Goal: Task Accomplishment & Management: Complete application form

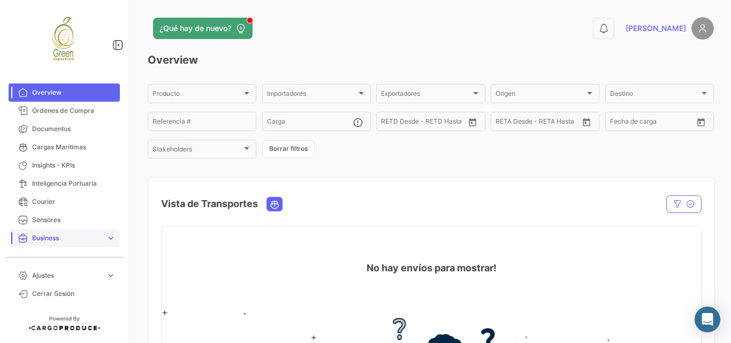
scroll to position [31, 0]
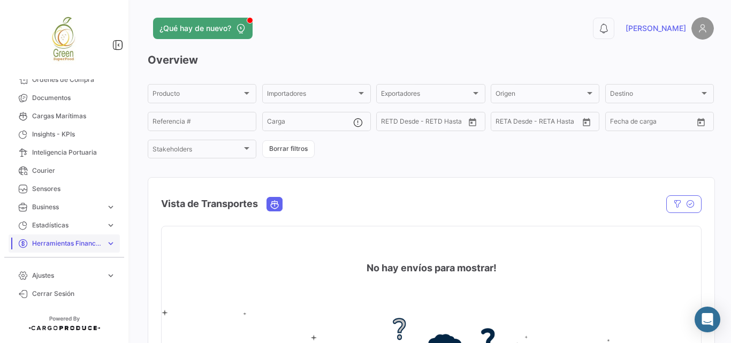
click at [106, 243] on span "expand_more" at bounding box center [111, 244] width 10 height 10
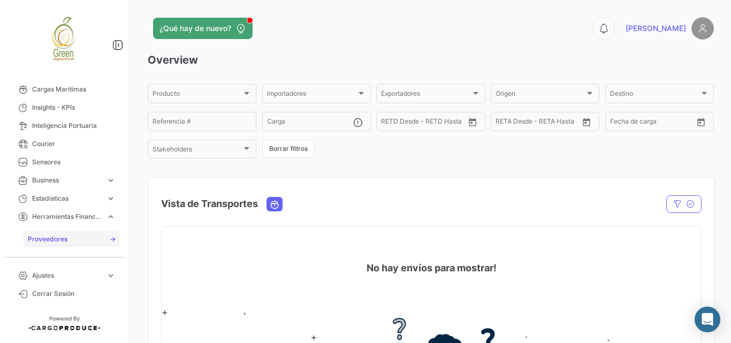
click at [39, 238] on span "Proveedores" at bounding box center [48, 239] width 40 height 10
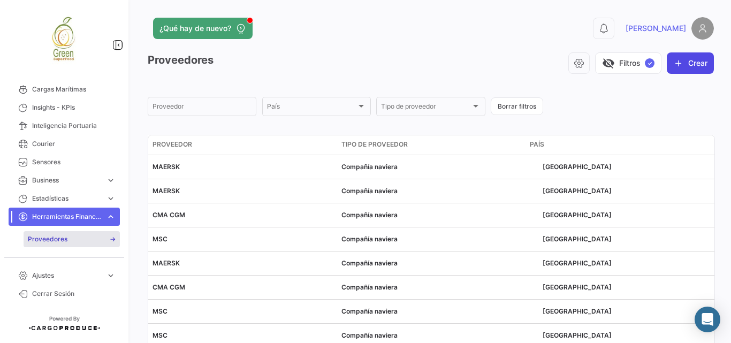
click at [677, 63] on icon "button" at bounding box center [678, 63] width 11 height 11
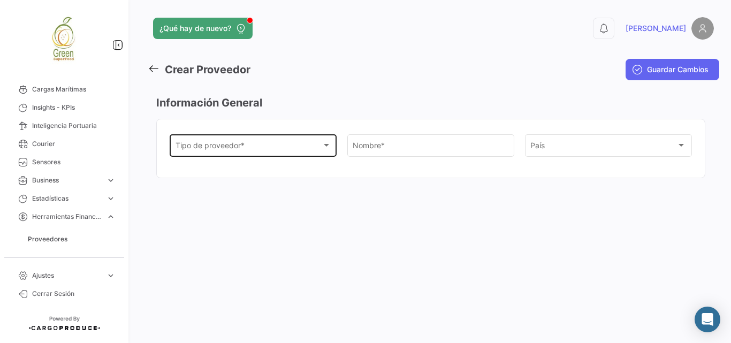
click at [312, 144] on div "Tipo de proveedor *" at bounding box center [249, 147] width 146 height 9
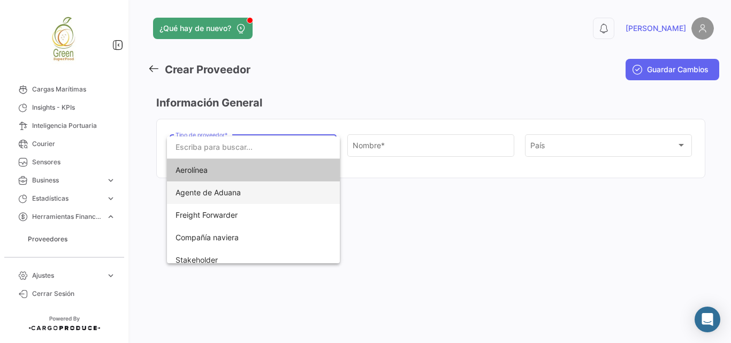
scroll to position [31, 0]
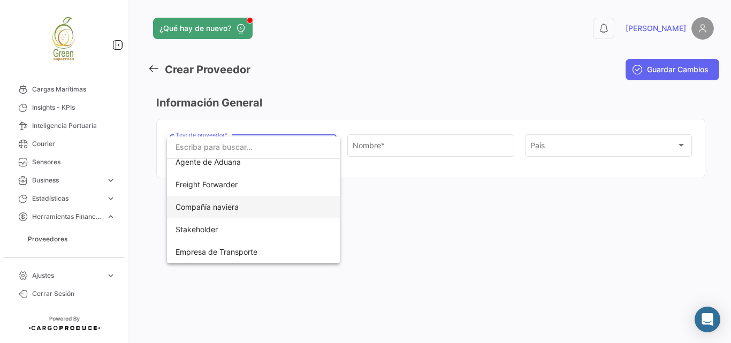
click at [222, 207] on span "Compañía naviera" at bounding box center [207, 206] width 63 height 9
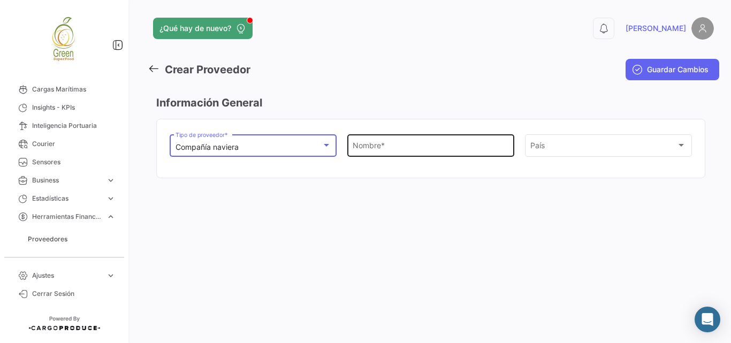
click at [371, 148] on input "Nombre *" at bounding box center [431, 147] width 156 height 9
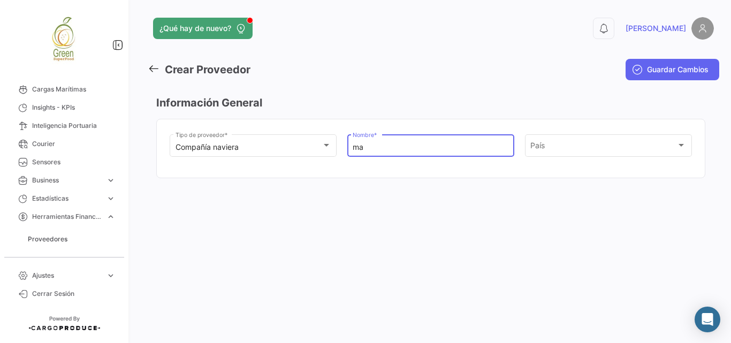
type input "m"
type input "zim"
